Goal: Obtain resource: Obtain resource

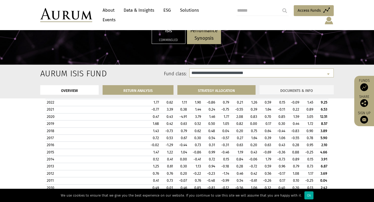
click at [302, 89] on link "DOCUMENTS & INFO" at bounding box center [296, 90] width 74 height 10
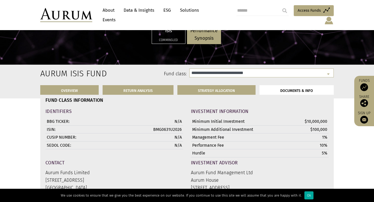
scroll to position [1852, 0]
click at [171, 133] on td "BMG0631U2026" at bounding box center [158, 129] width 50 height 8
copy td "BMG0631U2026"
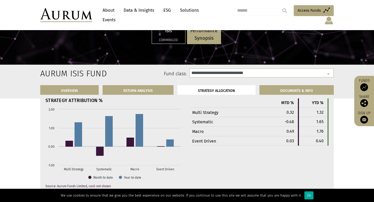
scroll to position [1688, 0]
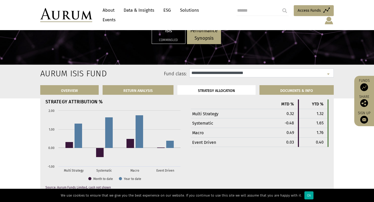
click at [206, 74] on select "**********" at bounding box center [261, 73] width 144 height 9
select select "**********"
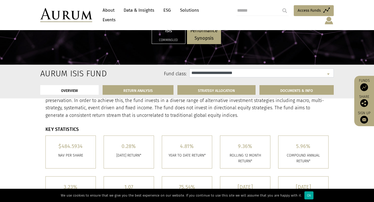
scroll to position [108, 0]
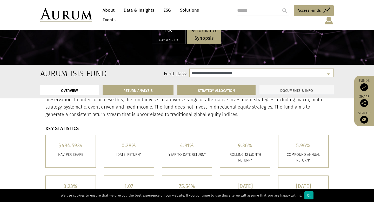
click at [275, 87] on link "DOCUMENTS & INFO" at bounding box center [296, 90] width 74 height 10
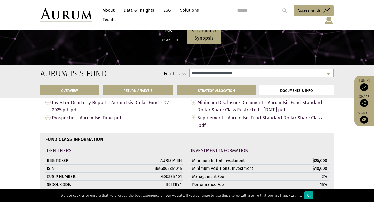
scroll to position [1775, 0]
click at [168, 167] on td "BMG063851015" at bounding box center [158, 168] width 50 height 8
copy td "BMG063851015"
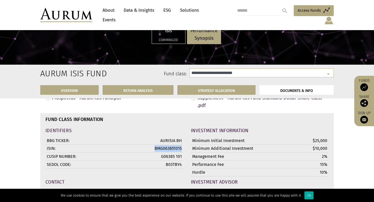
scroll to position [1804, 0]
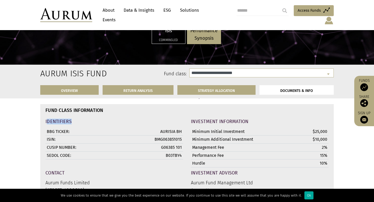
drag, startPoint x: 185, startPoint y: 155, endPoint x: 45, endPoint y: 123, distance: 143.4
click at [45, 123] on div "IDENTIFIERS BBG TICKER: AURISIA BH ISIN: BMG063851015 CUSIP NUMBER: G06385 101 …" at bounding box center [114, 142] width 145 height 51
copy h4 "IDENTIFIERS"
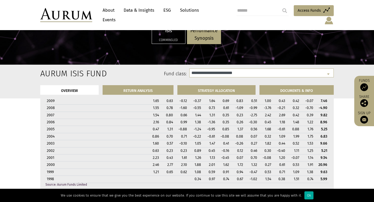
scroll to position [542, 0]
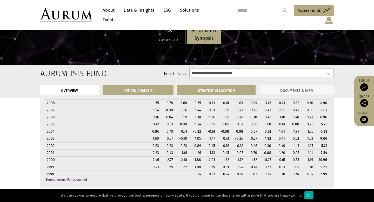
click at [293, 88] on link "DOCUMENTS & INFO" at bounding box center [296, 90] width 74 height 10
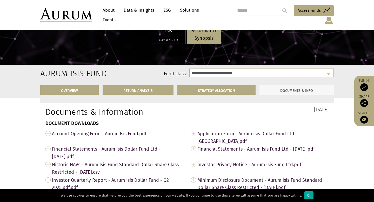
scroll to position [1702, 0]
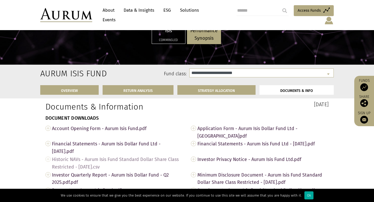
click at [99, 160] on span "Historic NAVs - Aurum Isis Fund Standard Dollar Share Class Restricted - [DATE]…" at bounding box center [117, 163] width 131 height 16
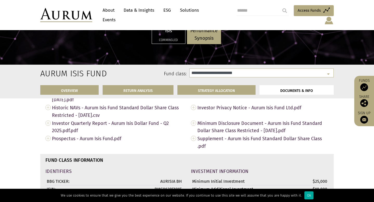
scroll to position [1754, 0]
click at [225, 127] on span "Minimum Disclosure Document - Aurum Isis Fund Standard Dollar Share Class Restr…" at bounding box center [262, 127] width 131 height 16
